Goal: Task Accomplishment & Management: Use online tool/utility

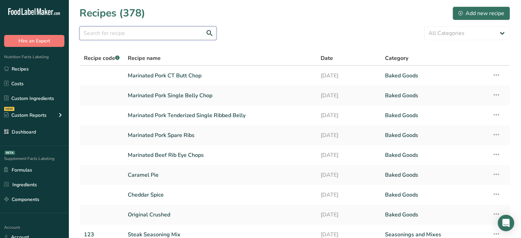
click at [176, 37] on input "text" at bounding box center [148, 33] width 137 height 14
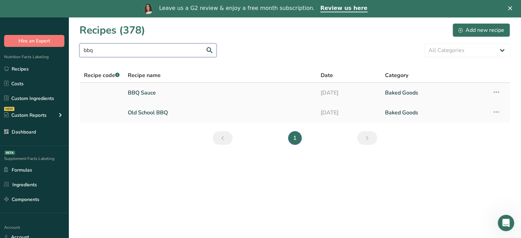
type input "bbq"
click at [165, 86] on link "BBQ Sauce" at bounding box center [220, 93] width 185 height 14
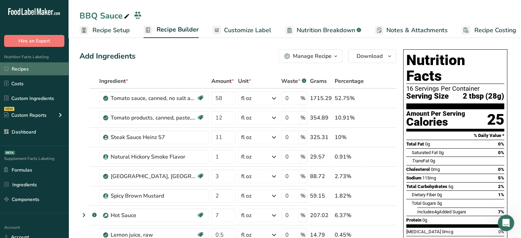
click at [37, 73] on link "Recipes" at bounding box center [34, 68] width 69 height 13
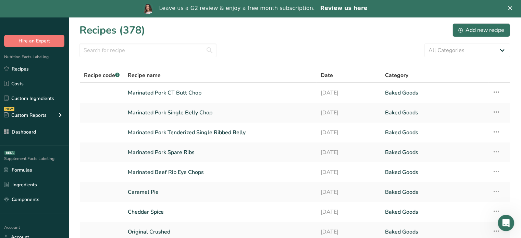
click at [344, 10] on link "Review us here" at bounding box center [344, 9] width 47 height 8
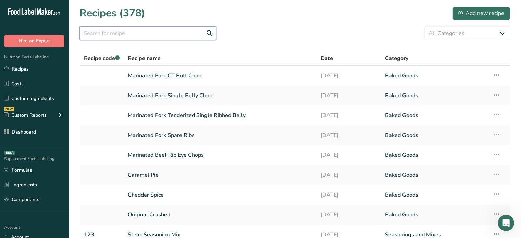
click at [193, 37] on input "text" at bounding box center [148, 33] width 137 height 14
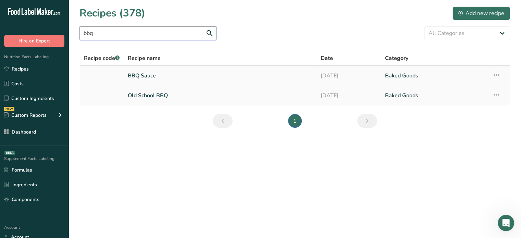
type input "bbq"
click at [181, 70] on link "BBQ Sauce" at bounding box center [220, 76] width 185 height 14
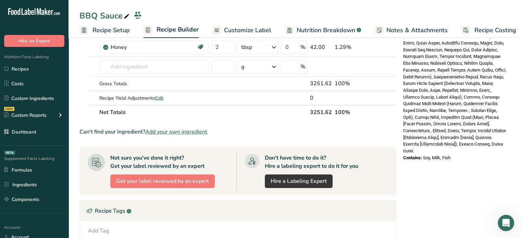
scroll to position [445, 0]
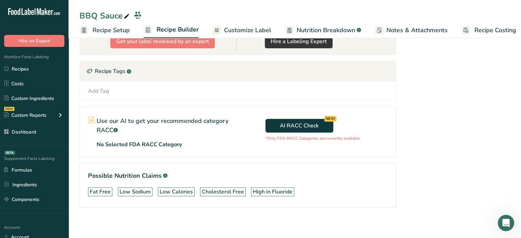
drag, startPoint x: 428, startPoint y: 74, endPoint x: 520, endPoint y: 102, distance: 96.1
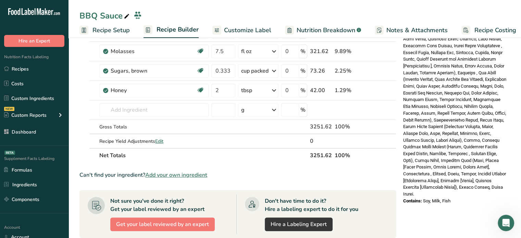
scroll to position [281, 0]
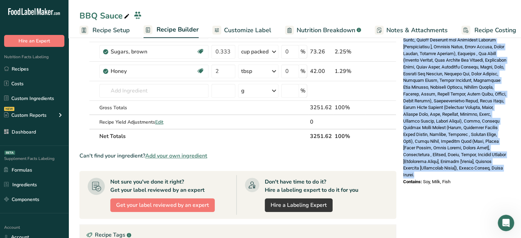
drag, startPoint x: 429, startPoint y: 97, endPoint x: 452, endPoint y: 157, distance: 64.8
click at [452, 157] on div "Ingredients:" at bounding box center [455, 91] width 104 height 176
copy span "Tomato Sauce, Tomato Paste, Steak Sauce (Tomato Puree [Water, Tomato Paste], Hi…"
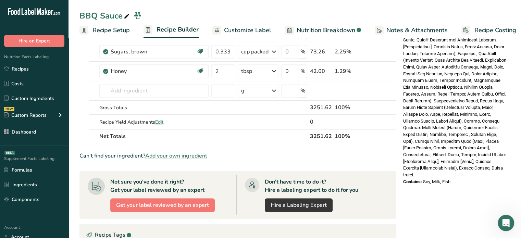
click at [442, 179] on div "Nutrition Facts 16 Servings Per Container Serving Size 2 tbsp (28g) Amount Per …" at bounding box center [456, 80] width 110 height 628
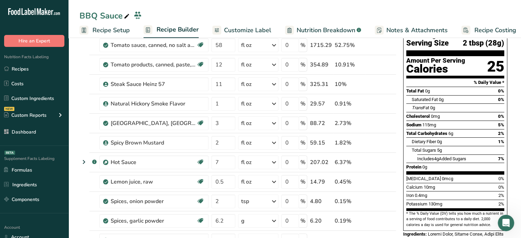
scroll to position [56, 0]
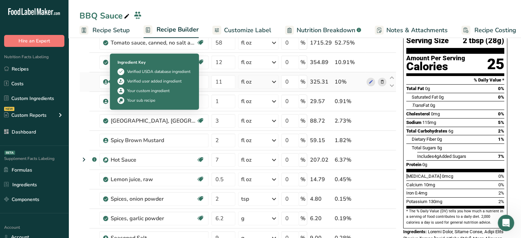
click at [106, 81] on icon at bounding box center [106, 82] width 4 height 6
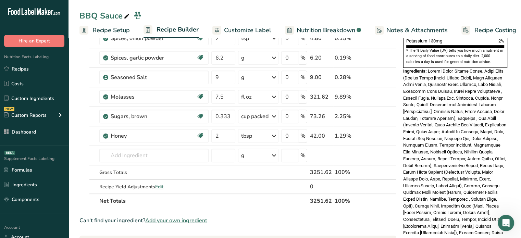
scroll to position [0, 0]
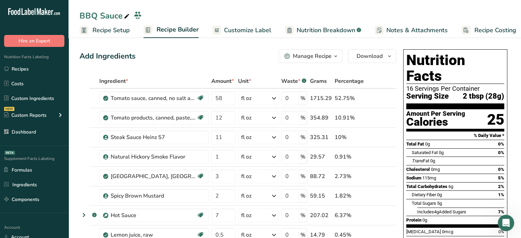
click at [266, 32] on span "Customize Label" at bounding box center [247, 30] width 47 height 9
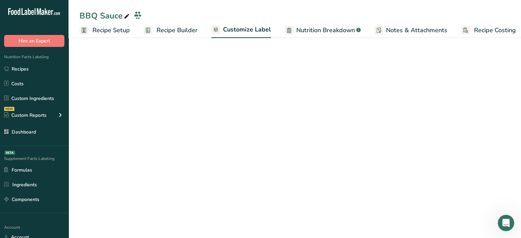
scroll to position [0, 6]
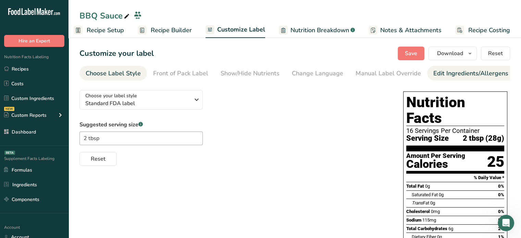
click at [438, 72] on div "Edit Ingredients/Allergens List" at bounding box center [477, 73] width 87 height 9
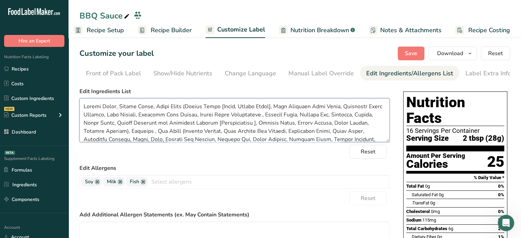
scroll to position [55, 0]
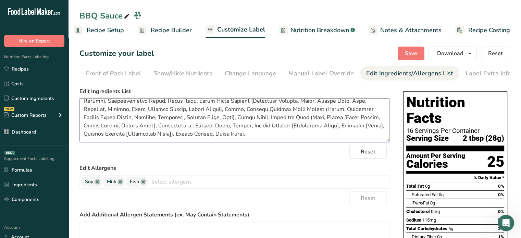
drag, startPoint x: 84, startPoint y: 107, endPoint x: 299, endPoint y: 169, distance: 223.6
click at [299, 169] on form "Edit Ingredients List Reset Edit Allergens Soy Milk Fish Tree Nuts Wheat Eggs P…" at bounding box center [235, 196] width 310 height 219
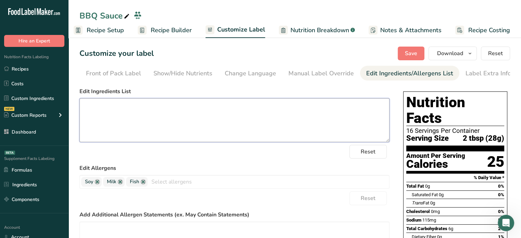
scroll to position [0, 0]
paste textarea "Tomato Sauce, Tomato Paste, Steak Sauce (Tomato Puree [Water, Tomato Paste], Hi…"
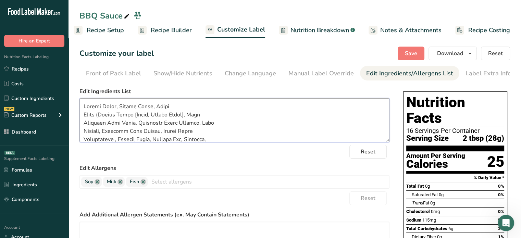
scroll to position [174, 0]
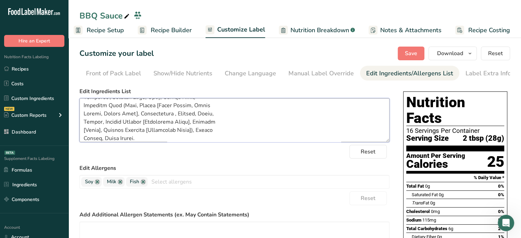
click at [129, 107] on textarea at bounding box center [235, 120] width 310 height 44
type textarea "Tomato Sauce, Tomato Paste, Steak Sauce (Tomato Puree [Water, Tomato Paste], Hi…"
click at [412, 56] on span "Save" at bounding box center [411, 53] width 12 height 8
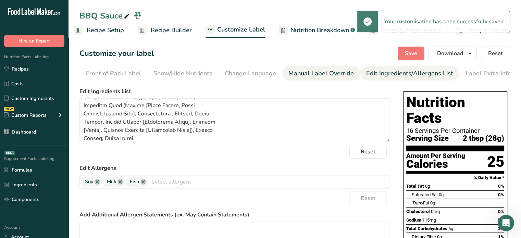
click at [322, 71] on div "Manual Label Override" at bounding box center [321, 73] width 65 height 9
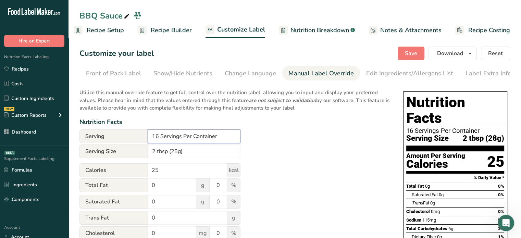
click at [158, 139] on input "16 Servings Per Container" at bounding box center [194, 137] width 93 height 14
type input "12 Servings Per Container"
click at [407, 52] on span "Save" at bounding box center [411, 53] width 12 height 8
click at [418, 50] on span "Save" at bounding box center [411, 53] width 12 height 8
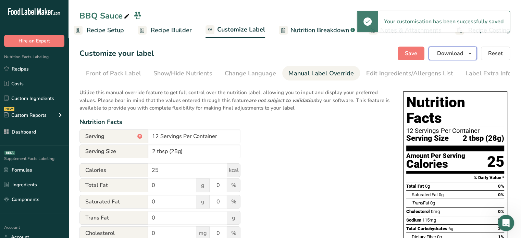
click at [472, 57] on icon "button" at bounding box center [470, 53] width 5 height 9
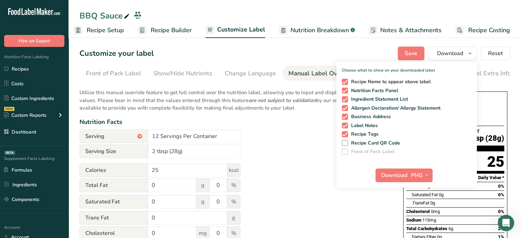
click at [416, 83] on span "Recipe Name to appear above label" at bounding box center [389, 82] width 83 height 6
click at [347, 83] on input "Recipe Name to appear above label" at bounding box center [344, 82] width 4 height 4
checkbox input "false"
click at [375, 133] on span "Recipe Tags" at bounding box center [363, 134] width 31 height 6
click at [347, 133] on input "Recipe Tags" at bounding box center [344, 134] width 4 height 4
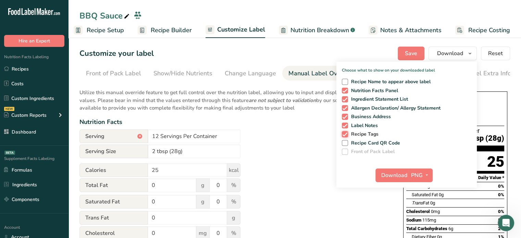
checkbox input "false"
click at [428, 180] on button "PNG" at bounding box center [421, 176] width 24 height 14
click at [424, 221] on link "PDF" at bounding box center [422, 223] width 22 height 11
click at [400, 179] on span "Download" at bounding box center [395, 175] width 26 height 8
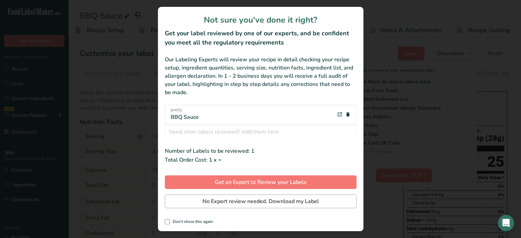
scroll to position [0, 1]
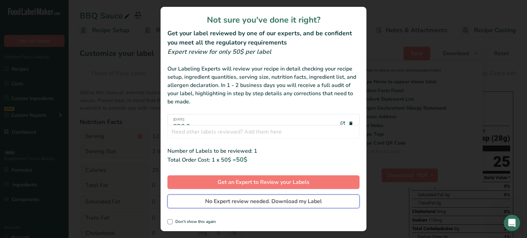
click at [291, 200] on span "No Expert review needed. Download my Label" at bounding box center [263, 201] width 117 height 8
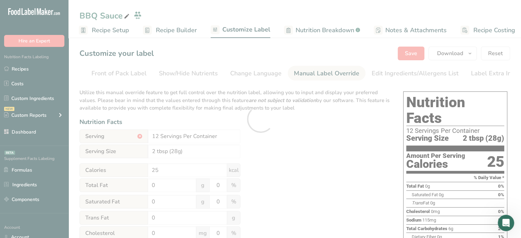
scroll to position [0, 0]
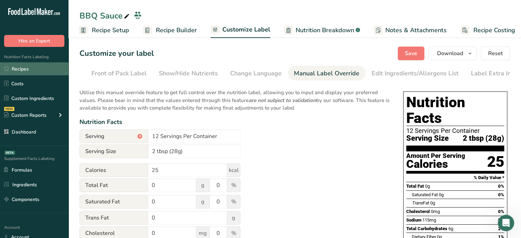
click at [43, 65] on link "Recipes" at bounding box center [34, 68] width 69 height 13
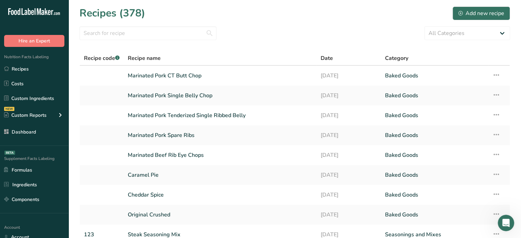
click at [41, 214] on div ".a-20{fill:#fff;} Hire an Expert Nutrition Facts Labeling Recipes Costs Custom …" at bounding box center [34, 119] width 69 height 238
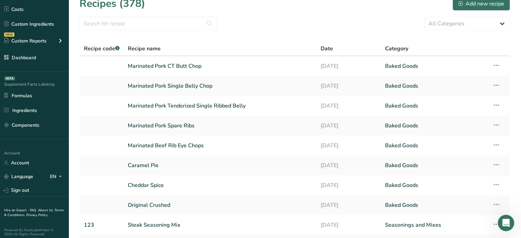
scroll to position [78, 0]
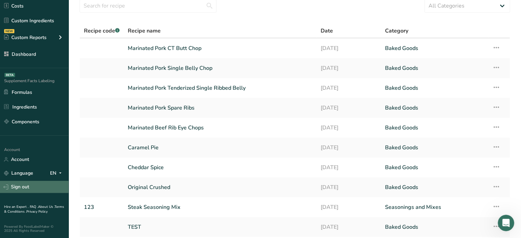
click at [48, 192] on link "Sign out" at bounding box center [34, 187] width 69 height 12
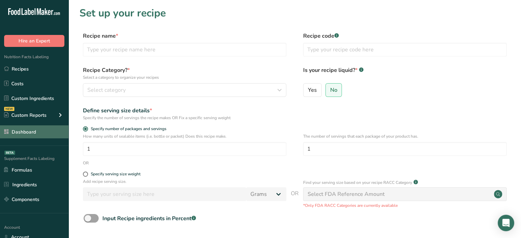
click at [60, 131] on link "Dashboard" at bounding box center [34, 131] width 69 height 13
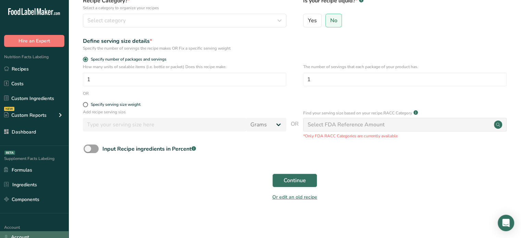
click at [32, 236] on link "Account" at bounding box center [34, 237] width 69 height 12
